Goal: Information Seeking & Learning: Check status

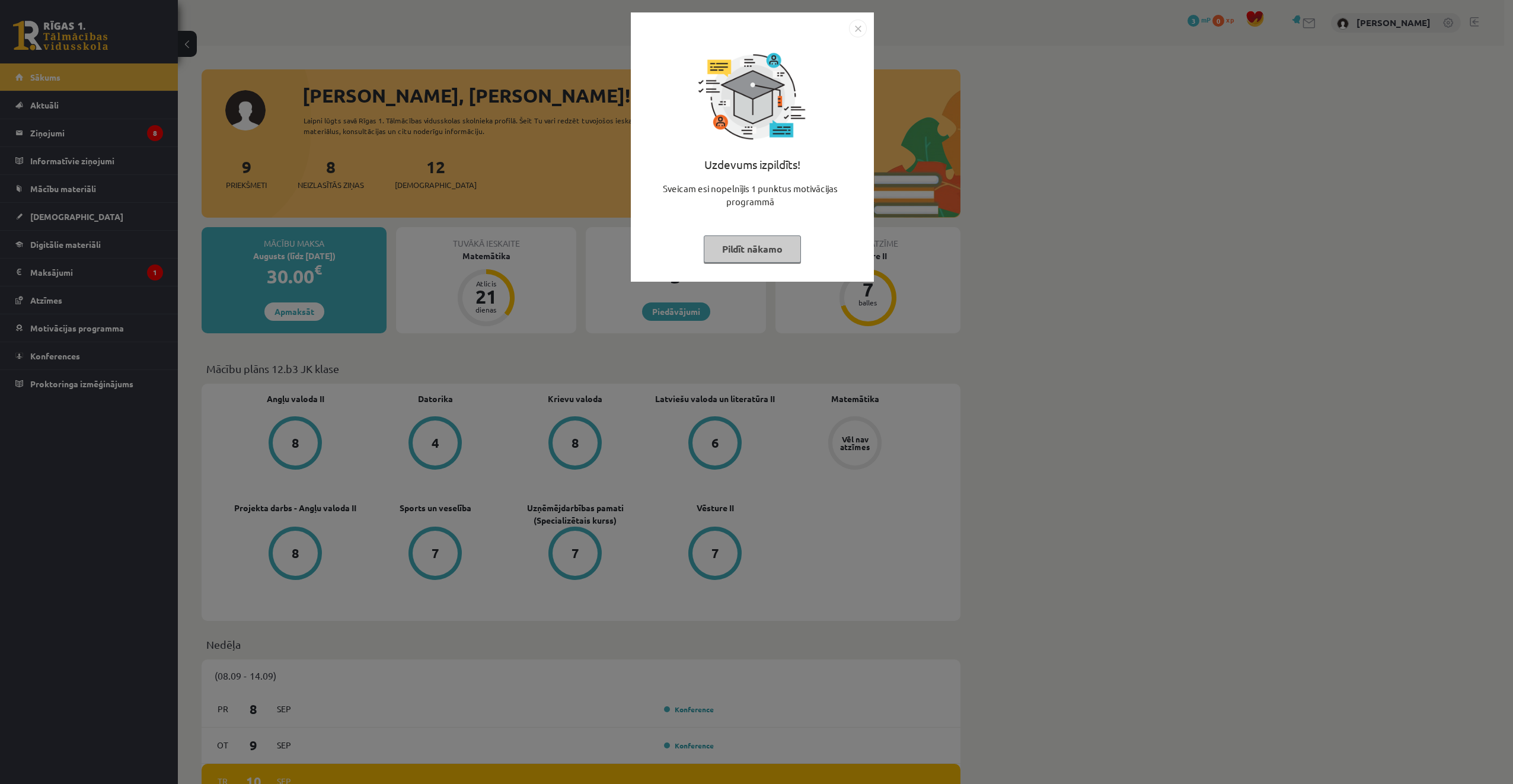
click at [854, 26] on img "Close" at bounding box center [858, 28] width 18 height 18
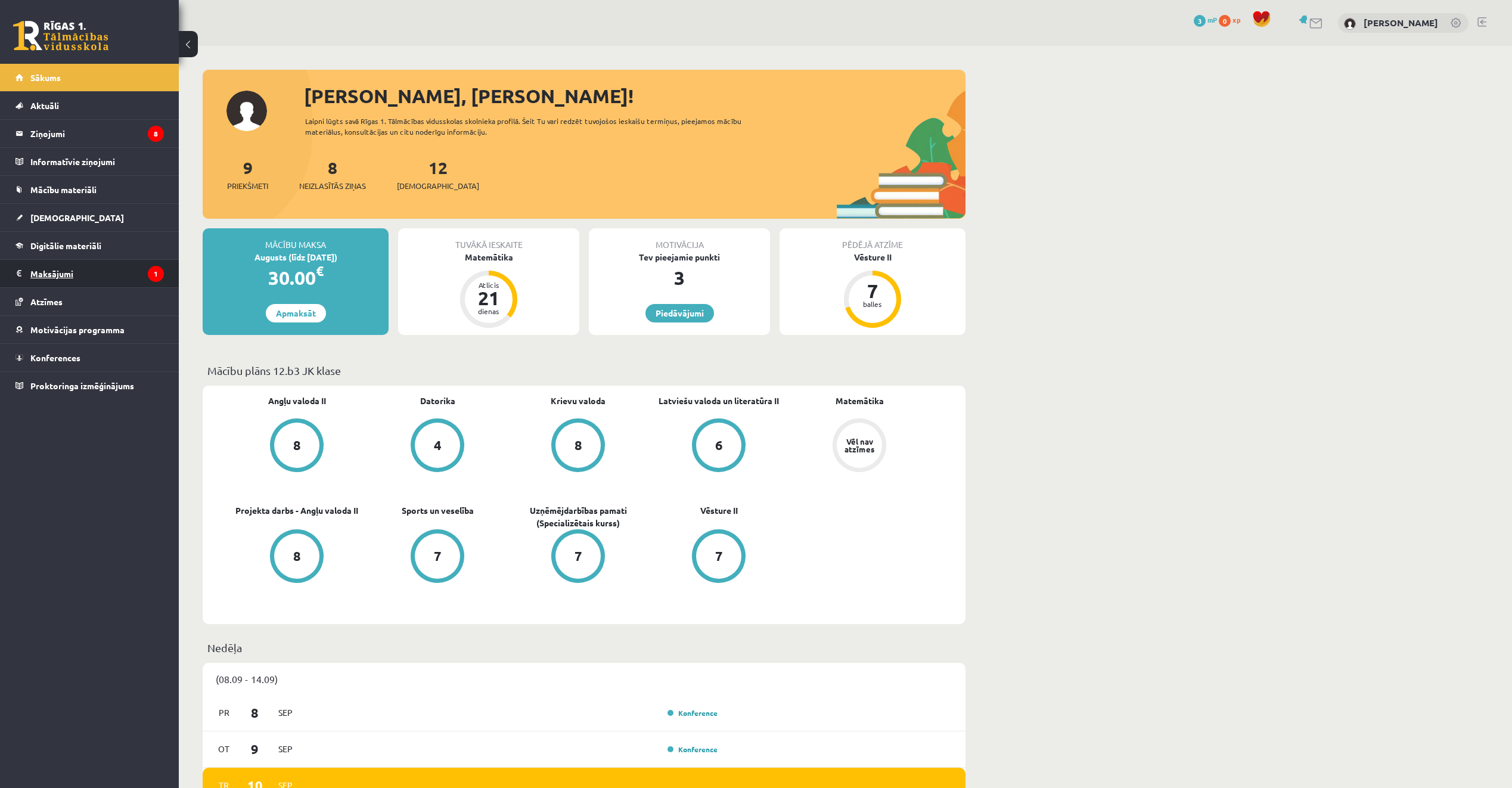
click at [89, 263] on legend "Maksājumi 1" at bounding box center [97, 273] width 134 height 28
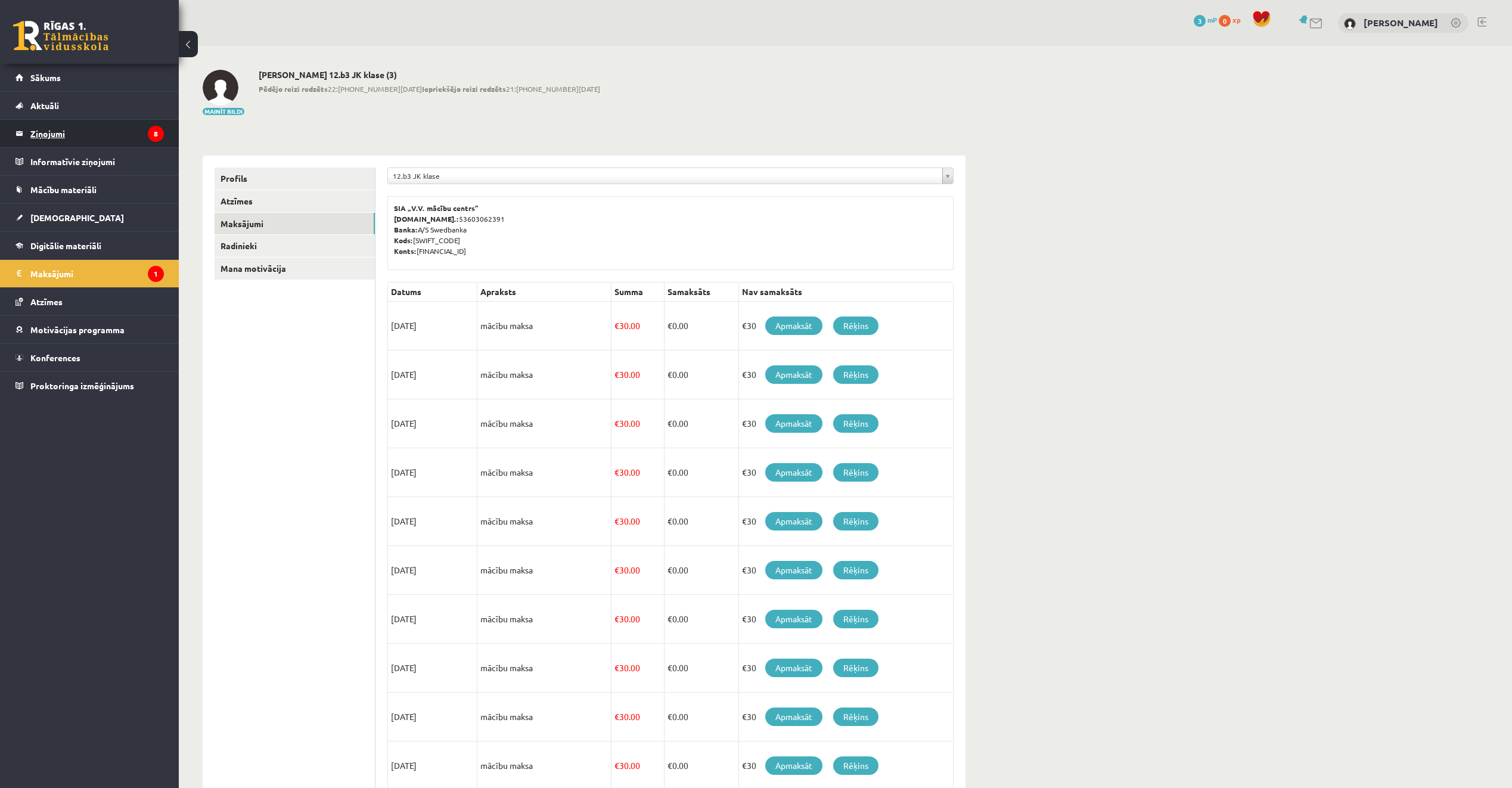
click at [76, 128] on legend "Ziņojumi 8" at bounding box center [97, 134] width 134 height 28
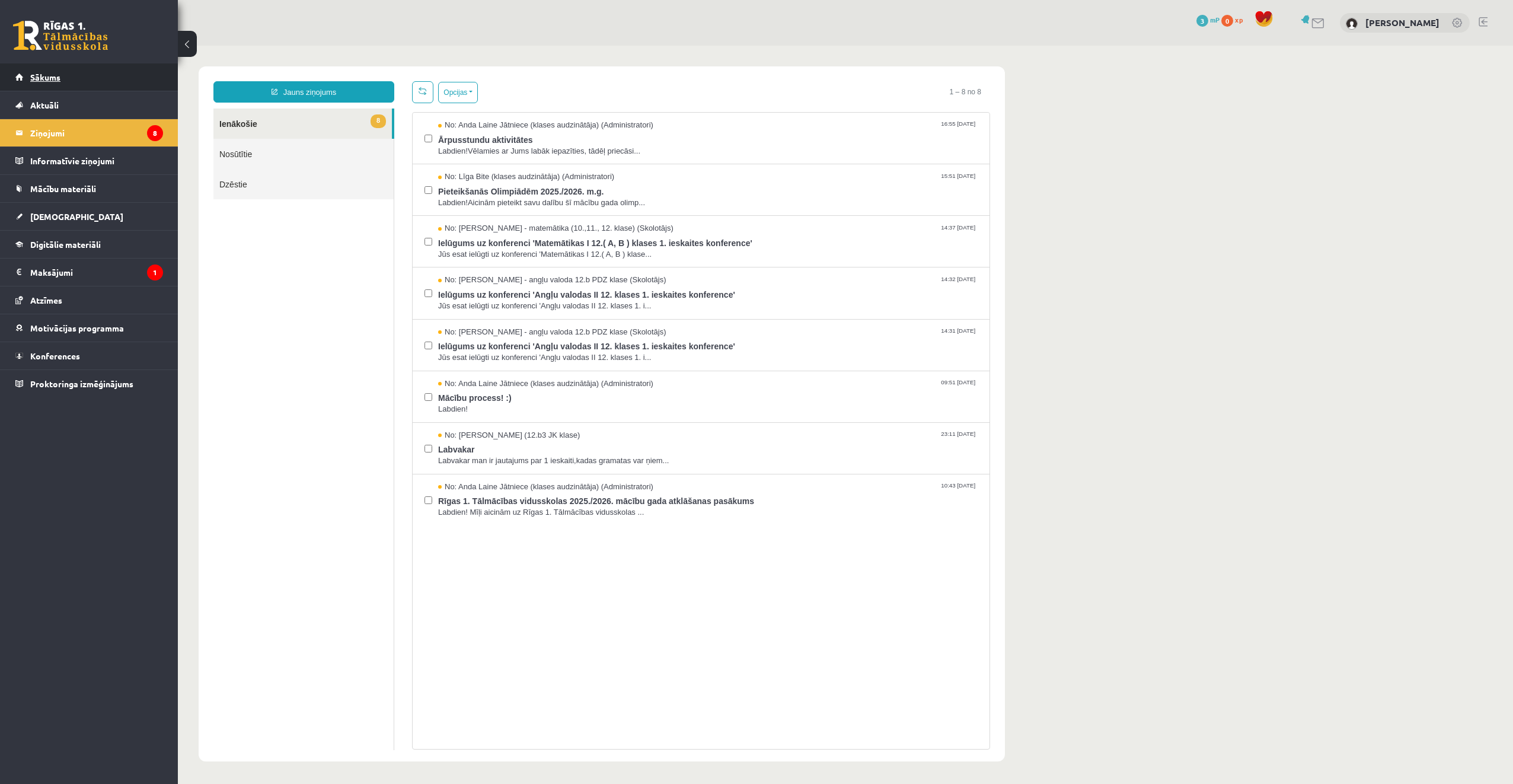
click at [67, 78] on link "Sākums" at bounding box center [89, 77] width 148 height 28
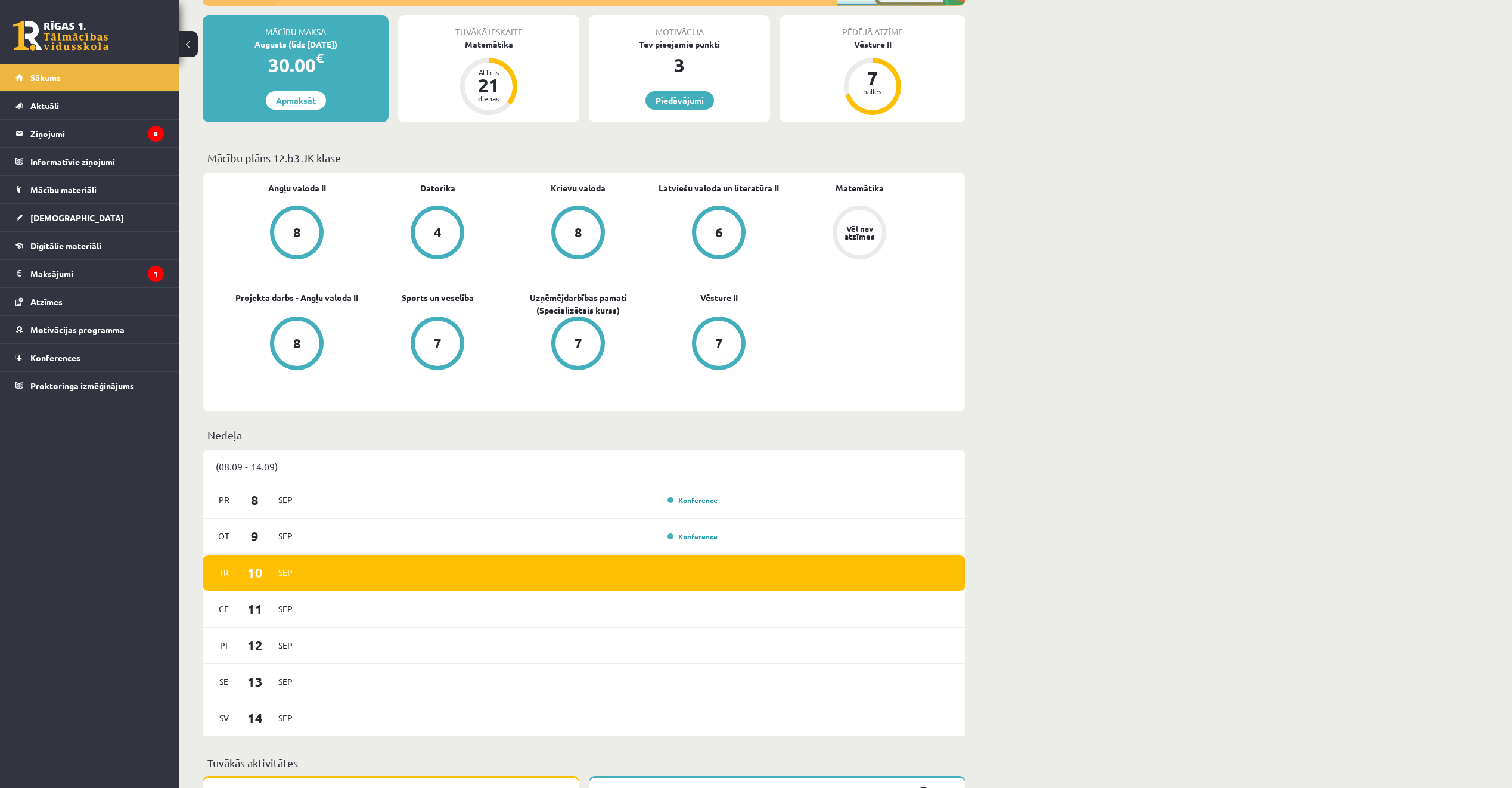
scroll to position [179, 0]
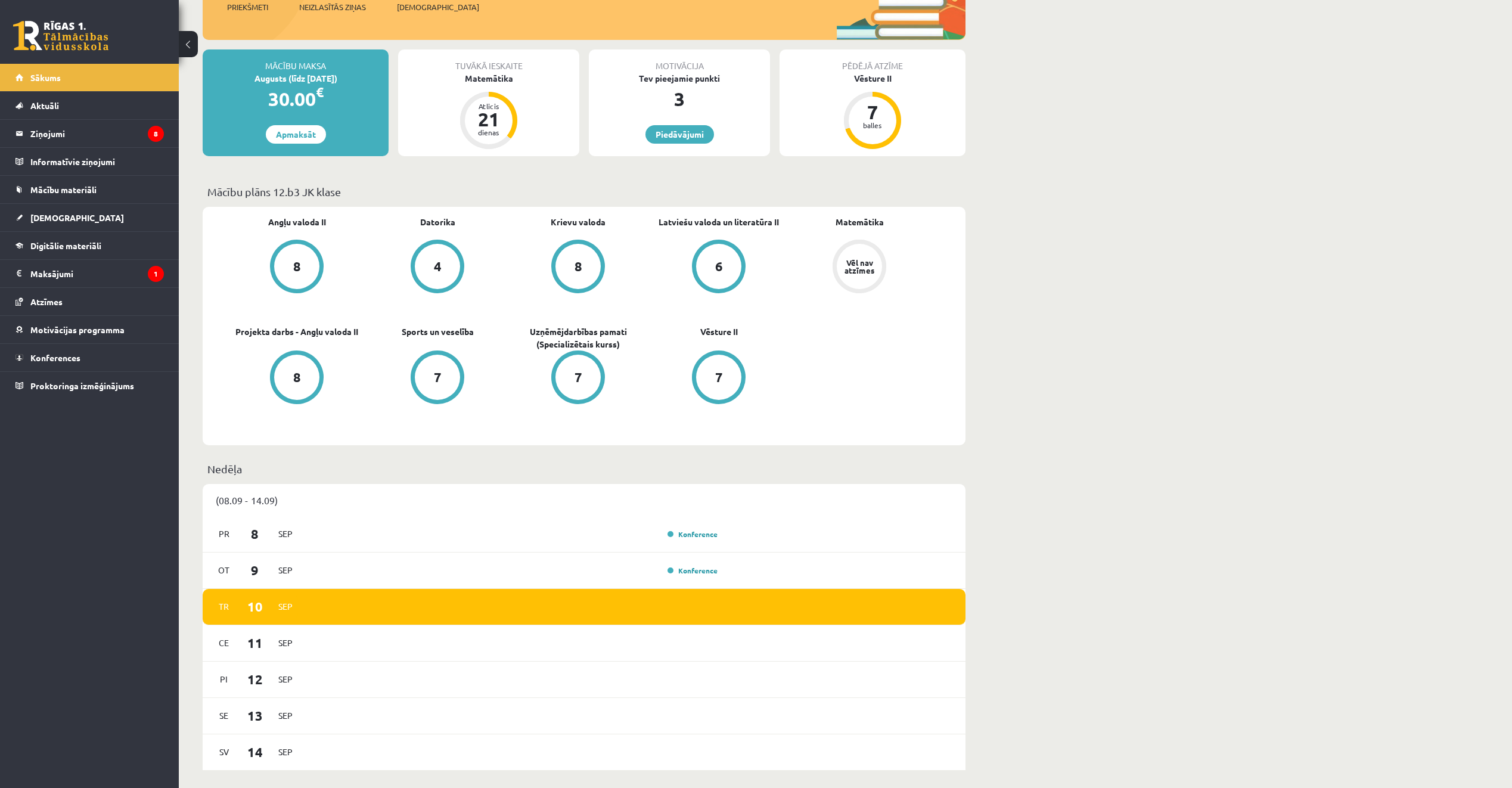
click at [863, 265] on div "Vēl nav atzīmes" at bounding box center [860, 266] width 33 height 15
